Goal: Transaction & Acquisition: Purchase product/service

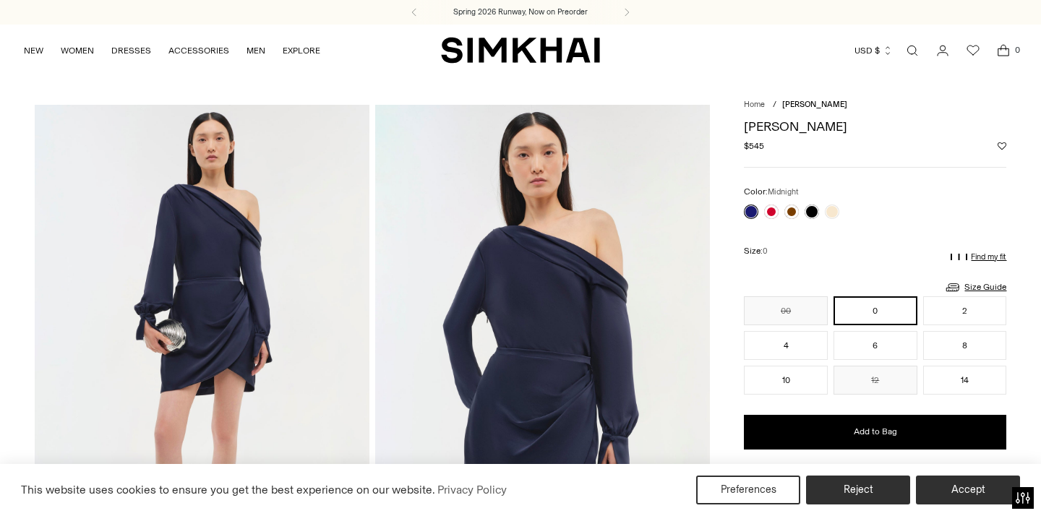
scroll to position [24, 0]
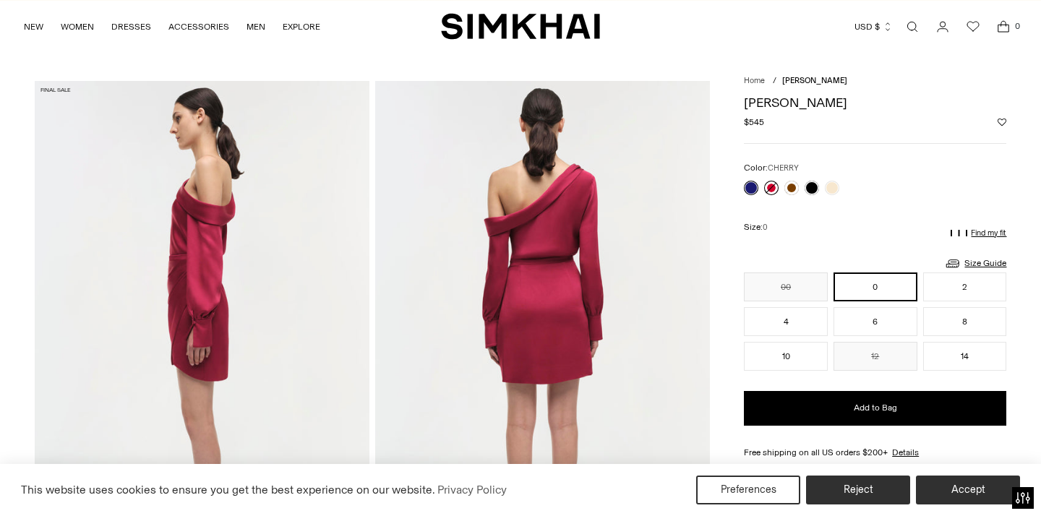
click at [772, 188] on link at bounding box center [771, 188] width 14 height 14
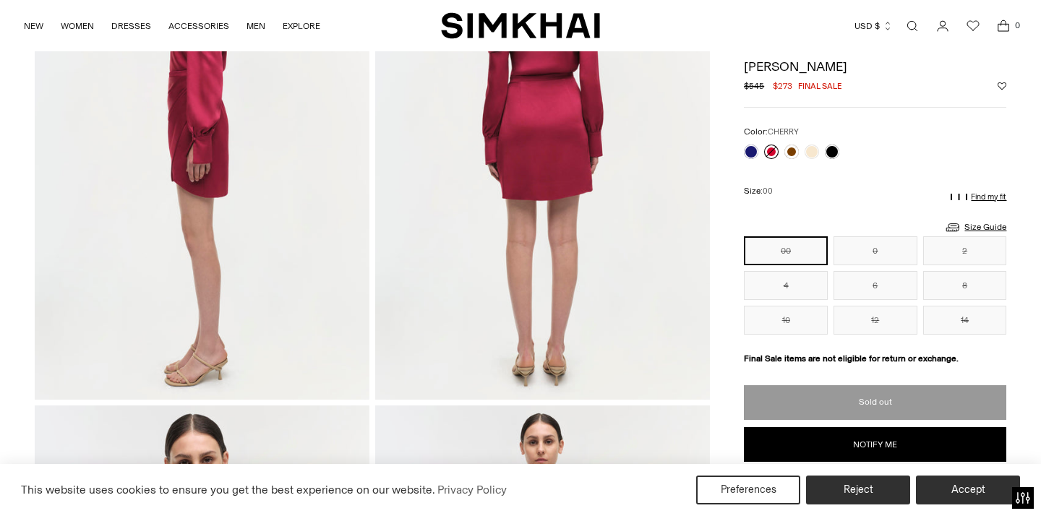
scroll to position [176, 0]
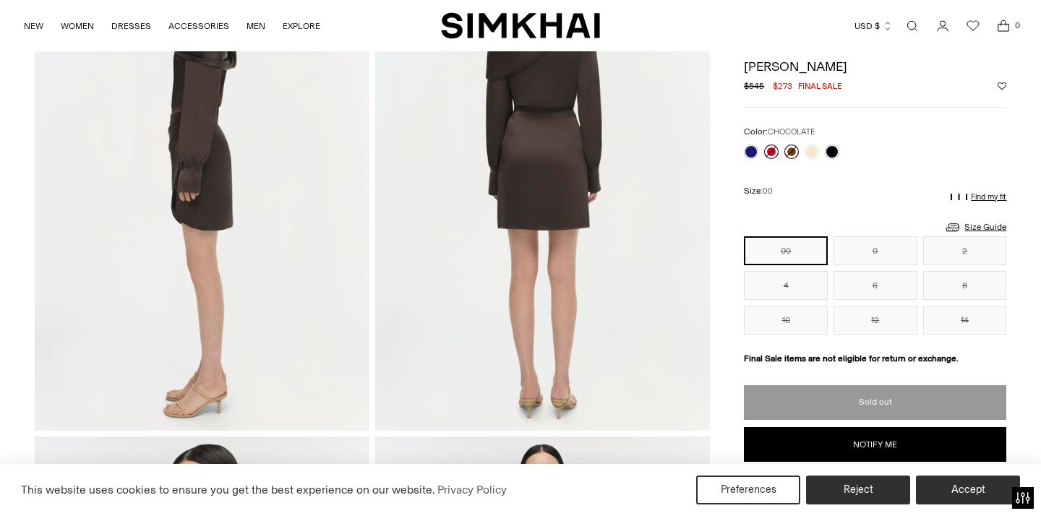
click at [794, 152] on link at bounding box center [792, 152] width 14 height 14
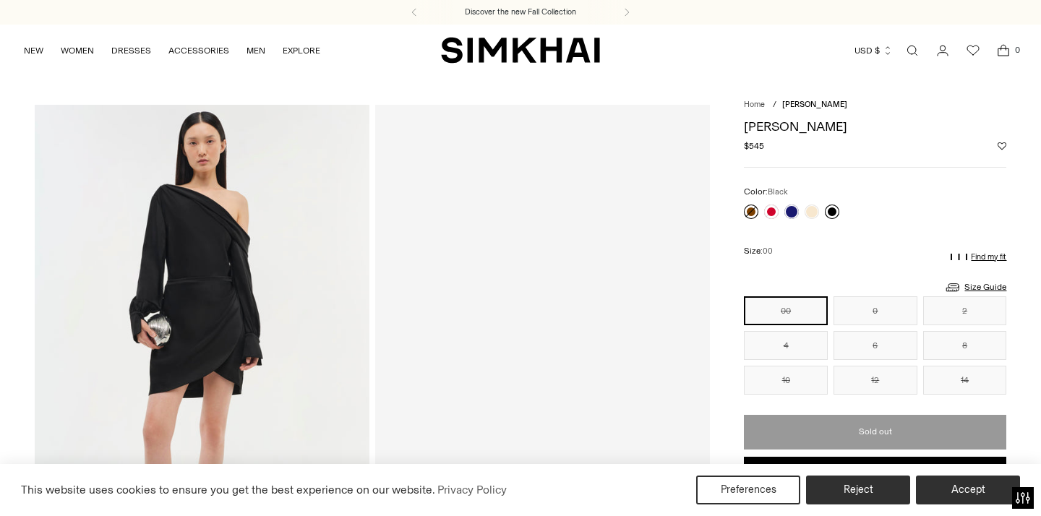
click at [835, 213] on link at bounding box center [832, 212] width 14 height 14
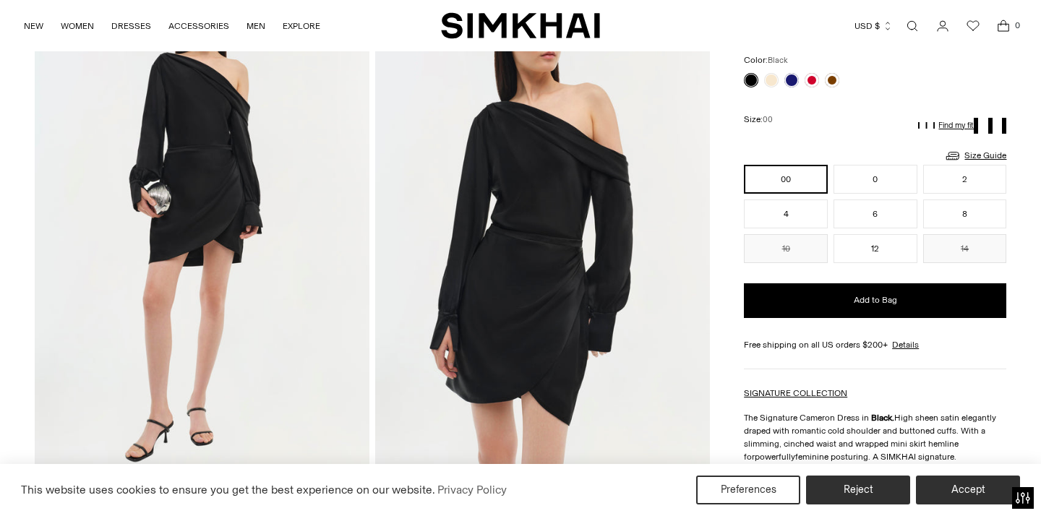
scroll to position [205, 0]
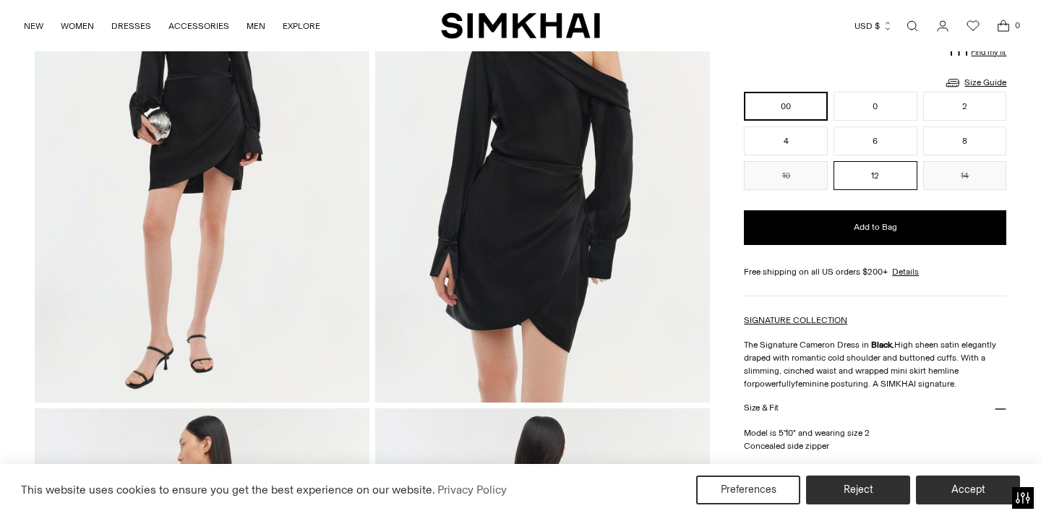
click at [860, 168] on button "12" at bounding box center [876, 175] width 84 height 29
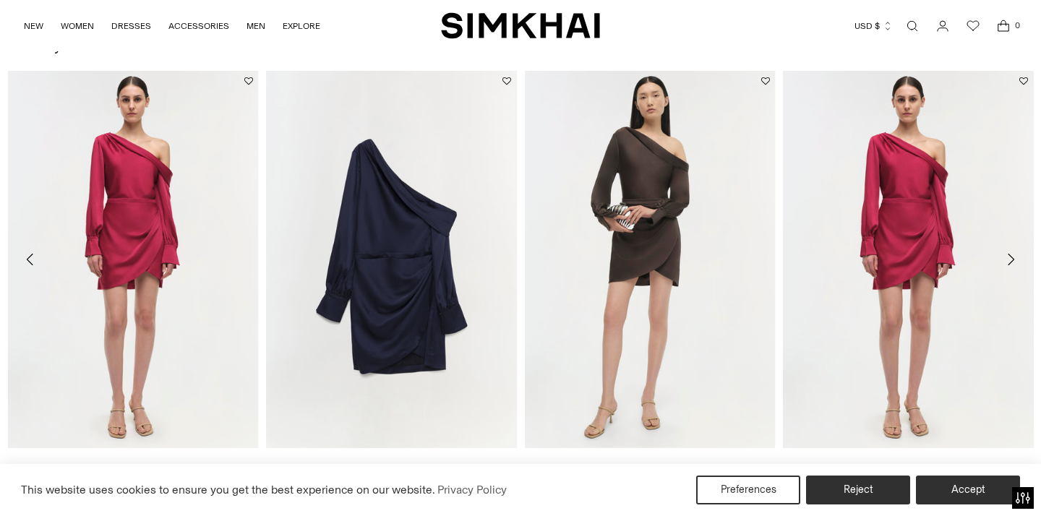
scroll to position [1641, 0]
